Goal: Task Accomplishment & Management: Complete application form

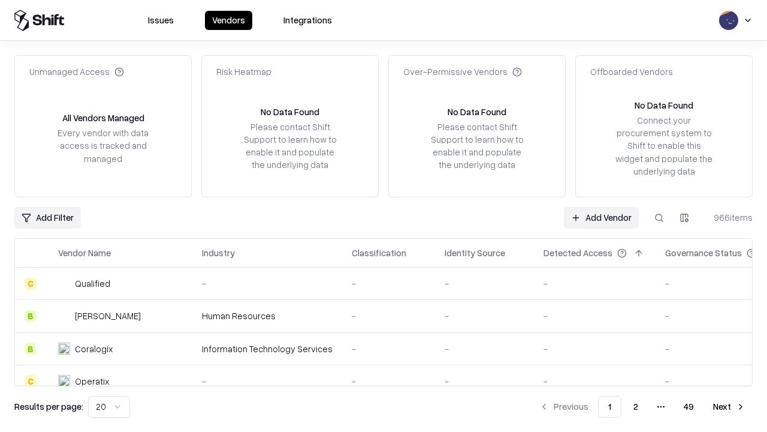
click at [601, 217] on link "Add Vendor" at bounding box center [601, 218] width 75 height 22
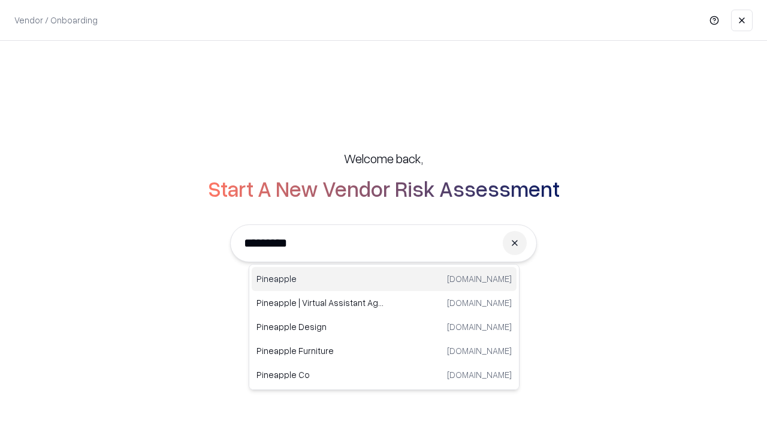
click at [384, 279] on div "Pineapple [DOMAIN_NAME]" at bounding box center [384, 279] width 265 height 24
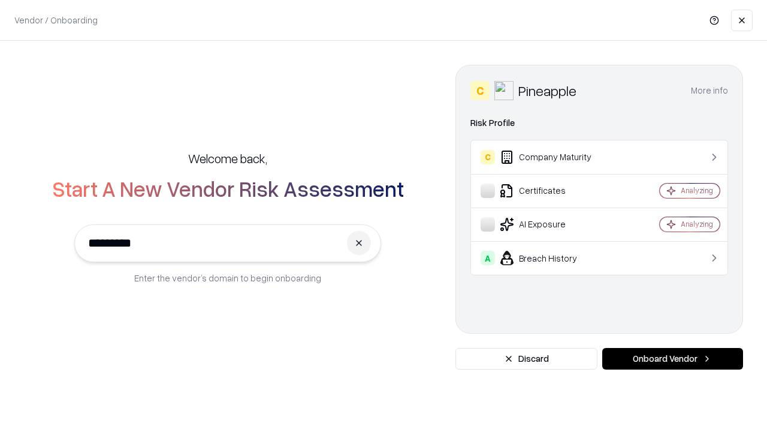
type input "*********"
click at [673, 358] on button "Onboard Vendor" at bounding box center [672, 359] width 141 height 22
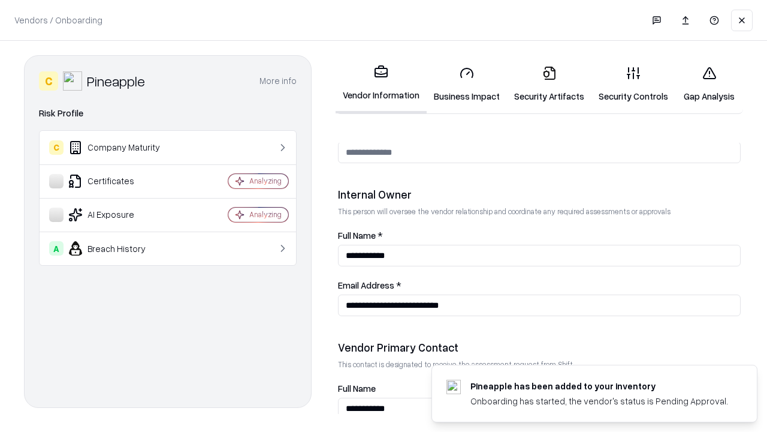
scroll to position [621, 0]
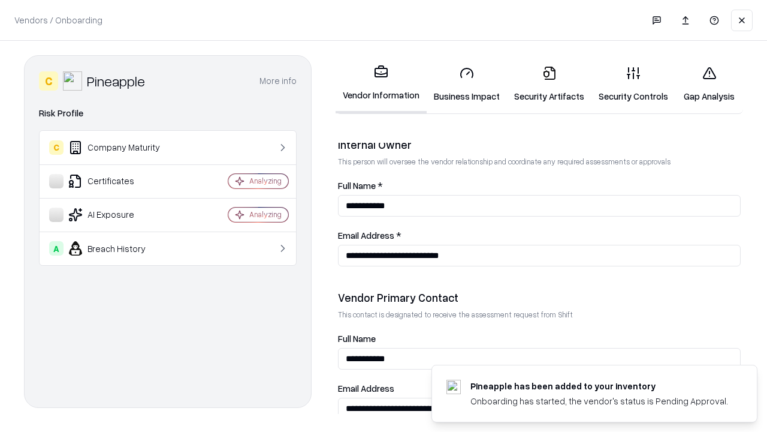
click at [467, 84] on link "Business Impact" at bounding box center [467, 84] width 80 height 56
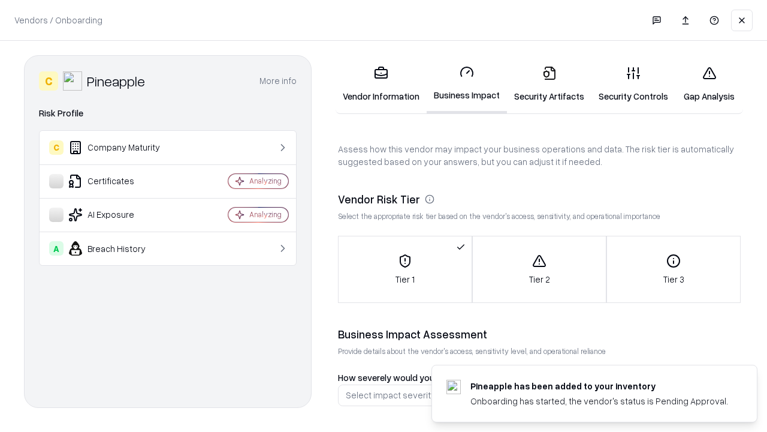
click at [549, 84] on link "Security Artifacts" at bounding box center [549, 84] width 85 height 56
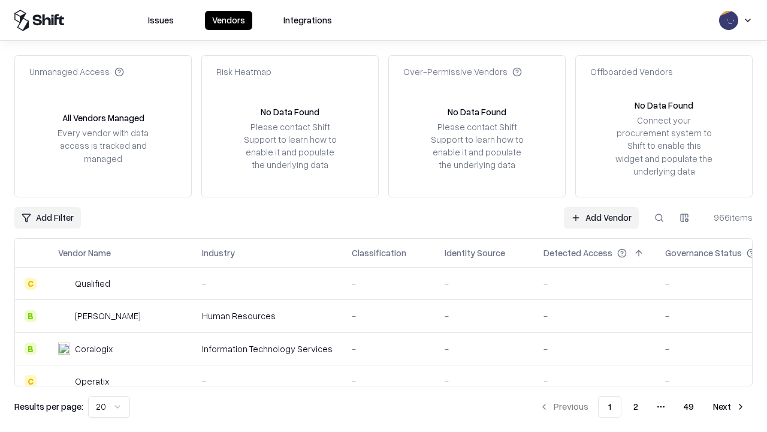
click at [601, 217] on link "Add Vendor" at bounding box center [601, 218] width 75 height 22
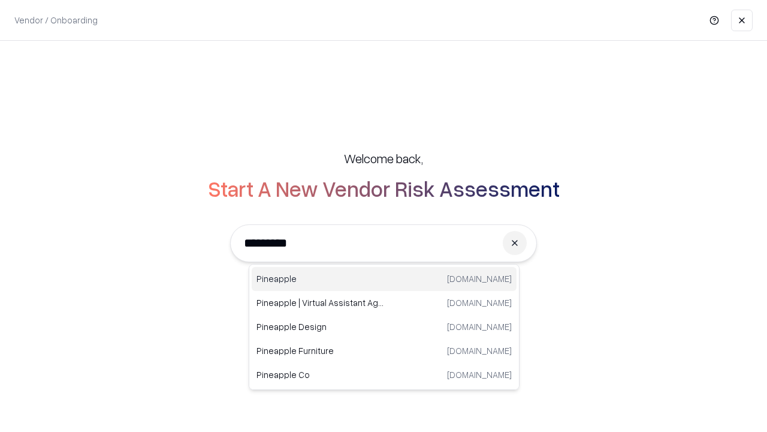
click at [384, 279] on div "Pineapple [DOMAIN_NAME]" at bounding box center [384, 279] width 265 height 24
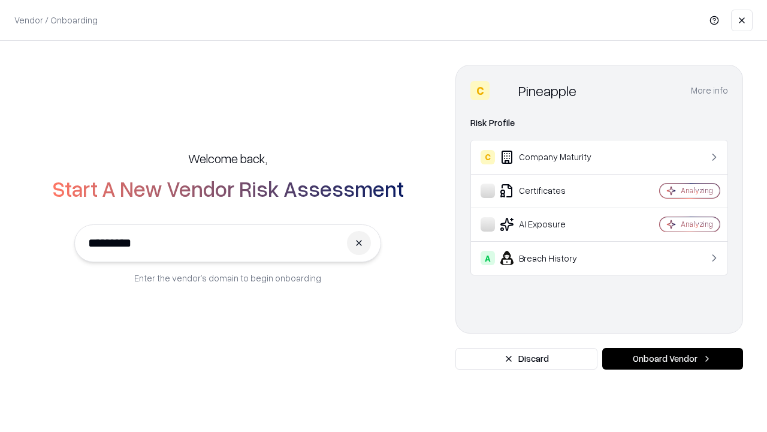
type input "*********"
click at [673, 358] on button "Onboard Vendor" at bounding box center [672, 359] width 141 height 22
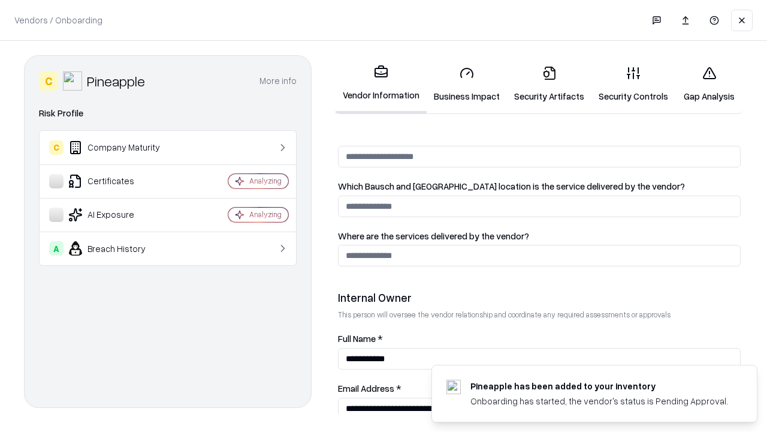
scroll to position [621, 0]
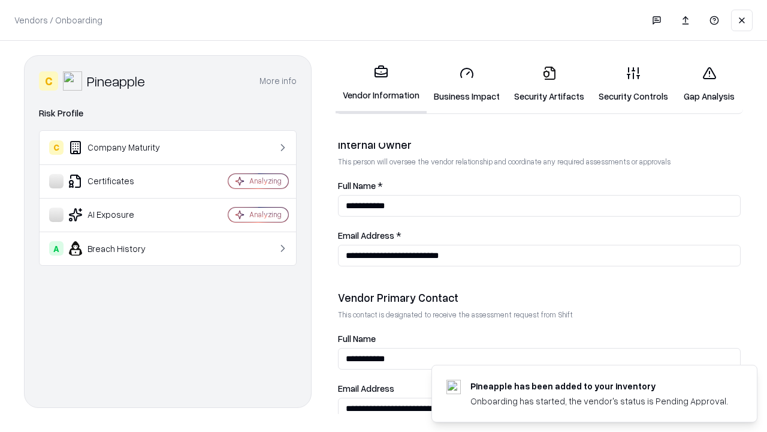
click at [709, 84] on link "Gap Analysis" at bounding box center [709, 84] width 68 height 56
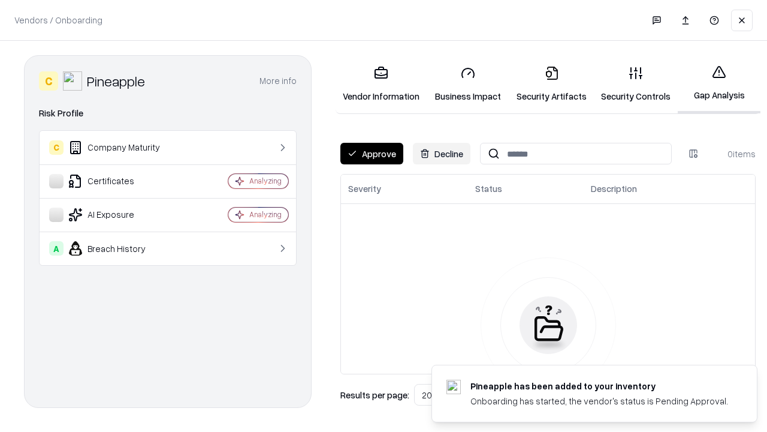
click at [372, 153] on button "Approve" at bounding box center [371, 154] width 63 height 22
